Goal: Information Seeking & Learning: Learn about a topic

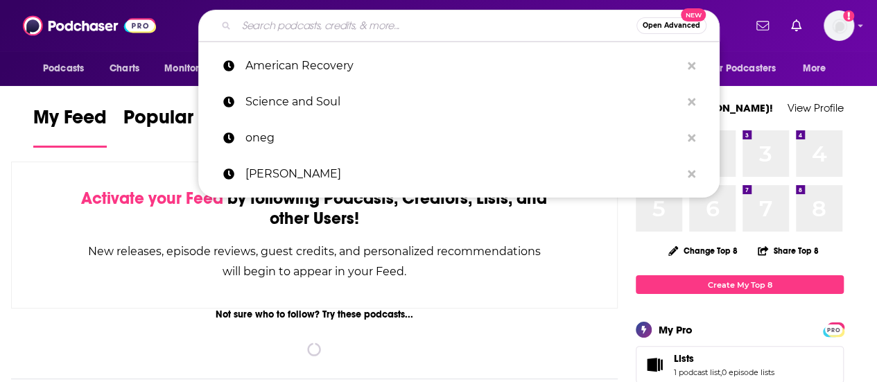
click at [310, 26] on input "Search podcasts, credits, & more..." at bounding box center [436, 26] width 400 height 22
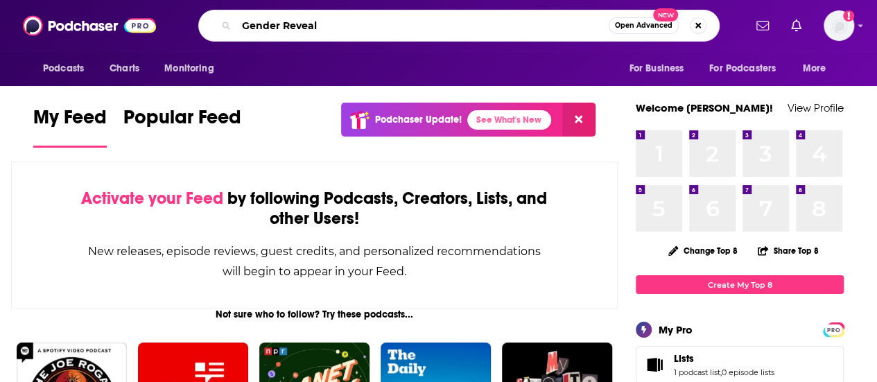
type input "Gender Reveal"
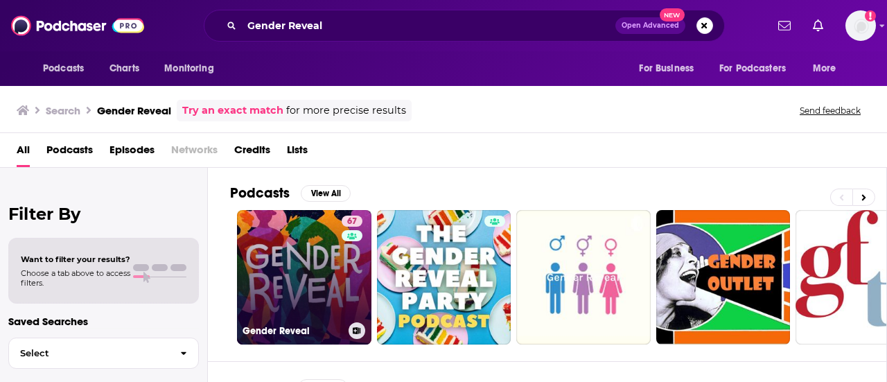
click at [298, 240] on link "67 Gender Reveal" at bounding box center [304, 277] width 134 height 134
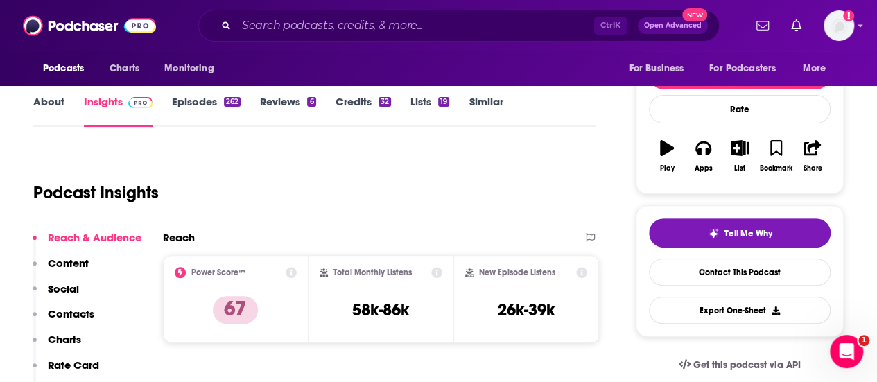
scroll to position [189, 0]
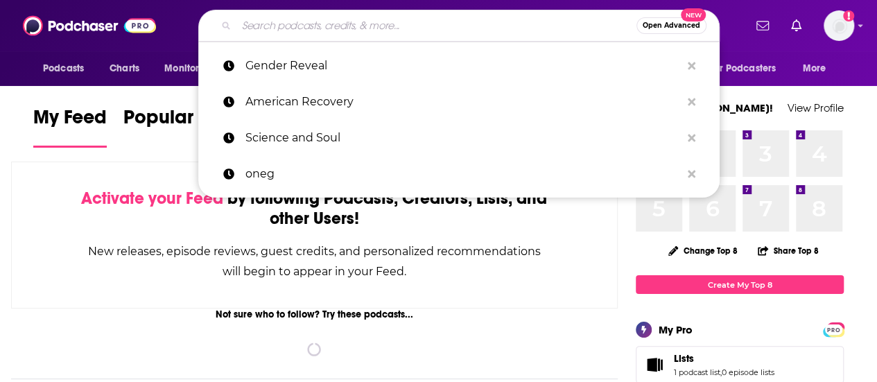
click at [329, 34] on input "Search podcasts, credits, & more..." at bounding box center [436, 26] width 400 height 22
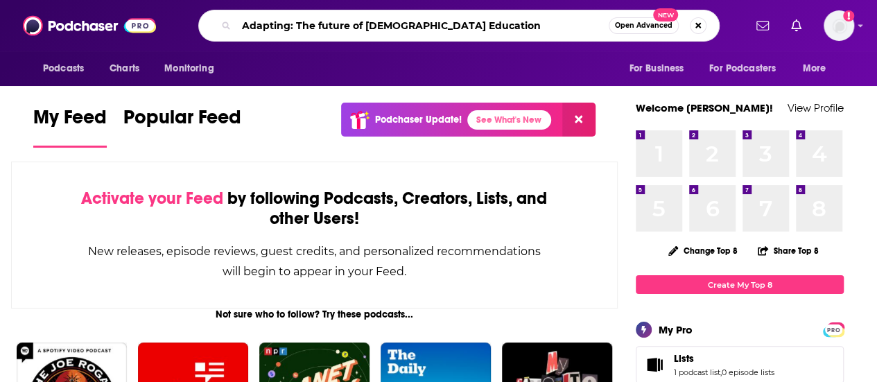
type input "Adapting: The future of [DEMOGRAPHIC_DATA] Education"
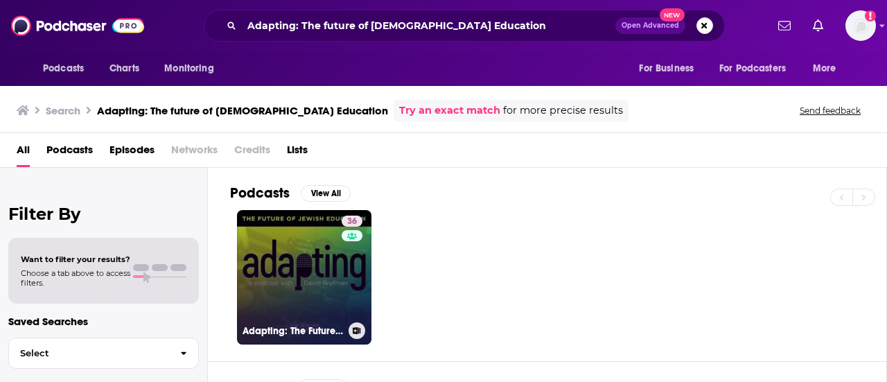
click at [309, 259] on link "36 Adapting: The Future of [DEMOGRAPHIC_DATA] Education" at bounding box center [304, 277] width 134 height 134
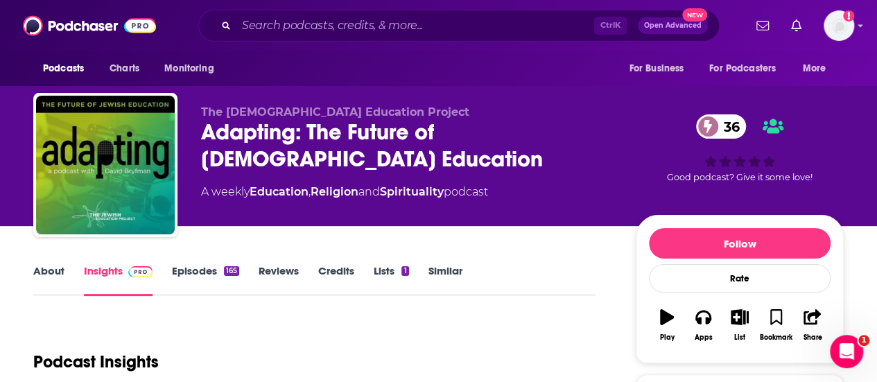
click at [35, 225] on div at bounding box center [105, 165] width 144 height 144
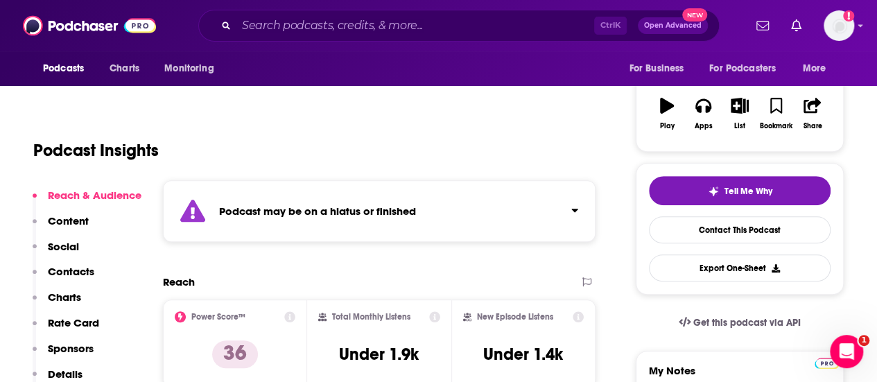
scroll to position [222, 0]
